Goal: Task Accomplishment & Management: Manage account settings

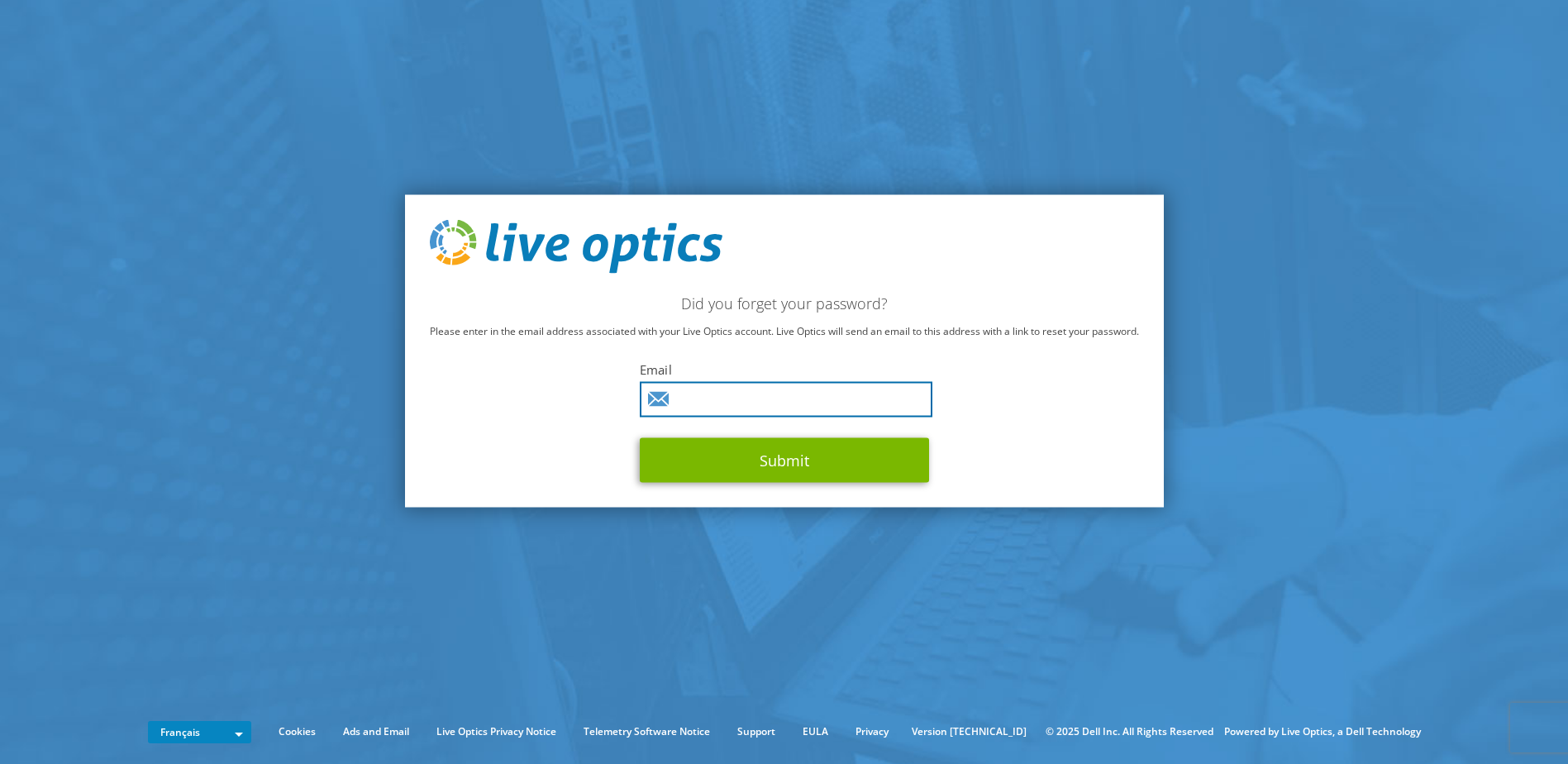
click at [751, 399] on input "text" at bounding box center [786, 399] width 293 height 36
type input "M.EDDAIZ@axido.fr"
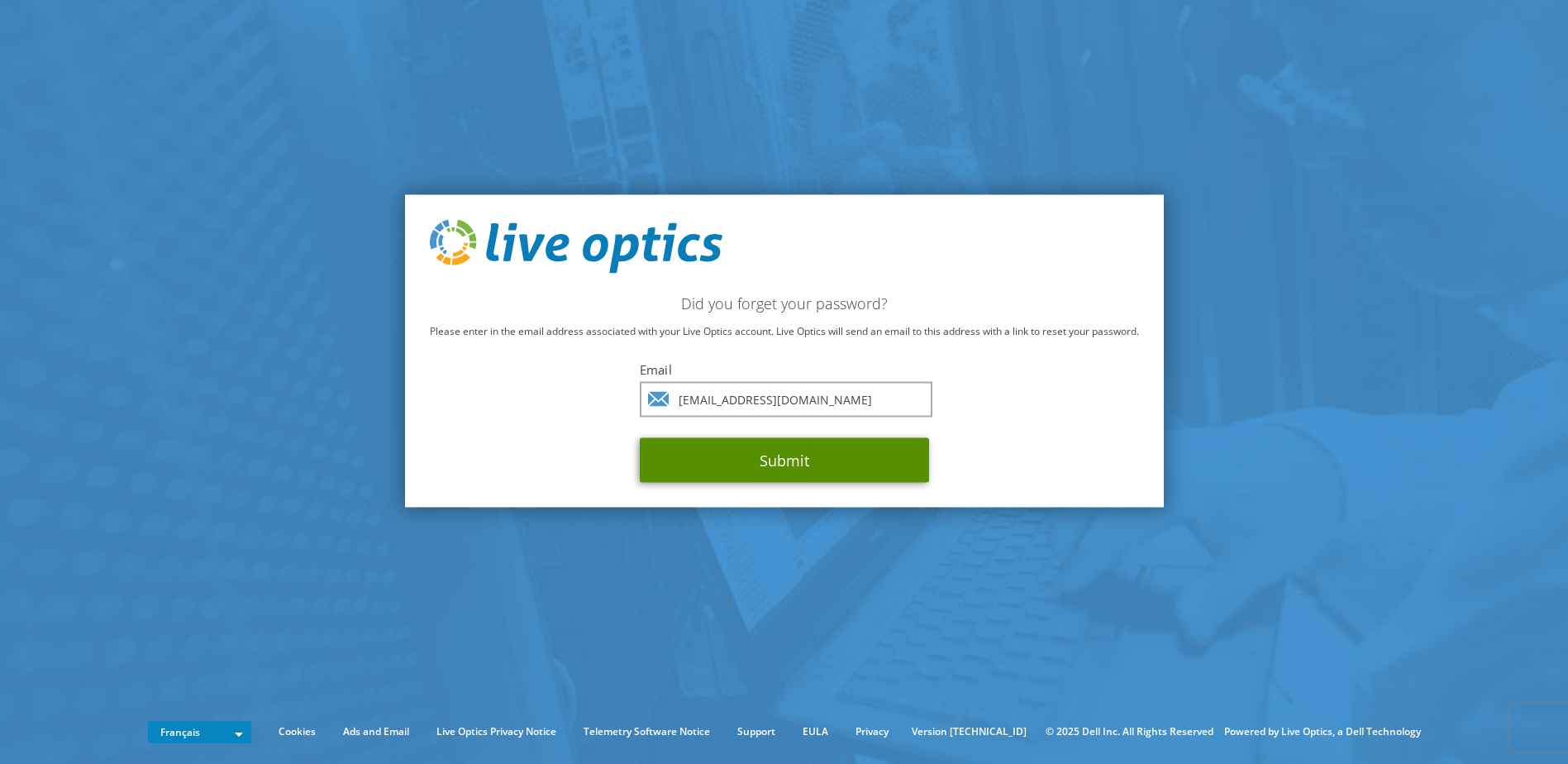
click at [729, 462] on button "Submit" at bounding box center [784, 461] width 289 height 44
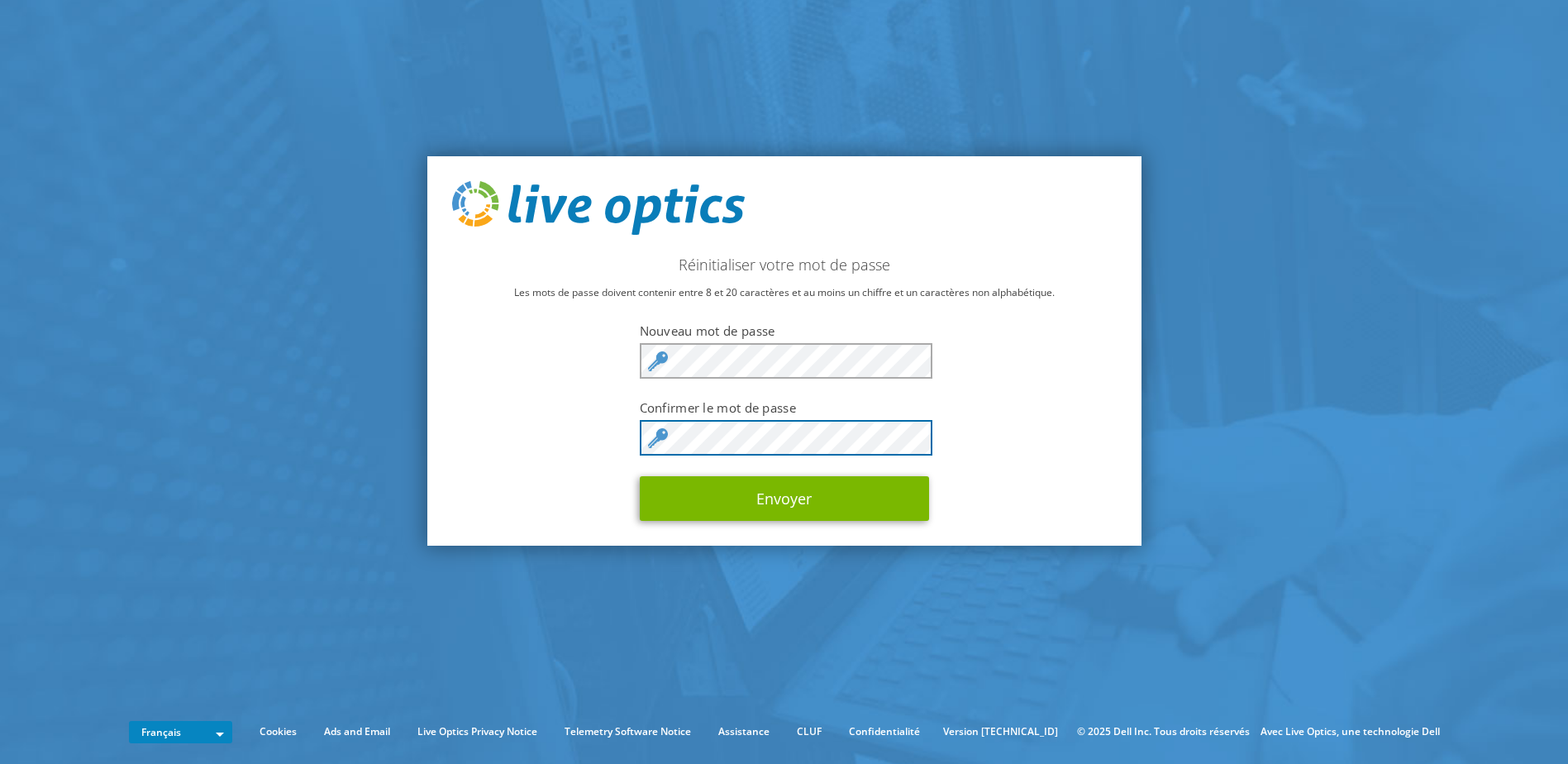
click at [640, 476] on button "Envoyer" at bounding box center [784, 498] width 289 height 44
